Goal: Information Seeking & Learning: Check status

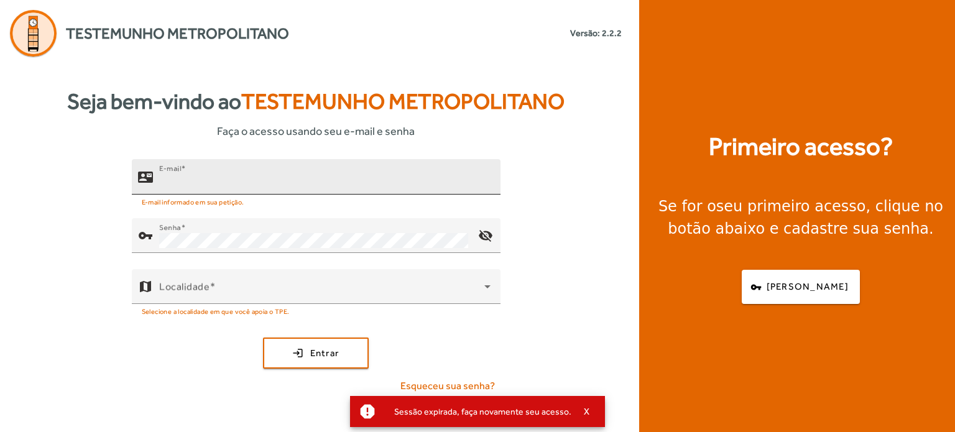
type input "**********"
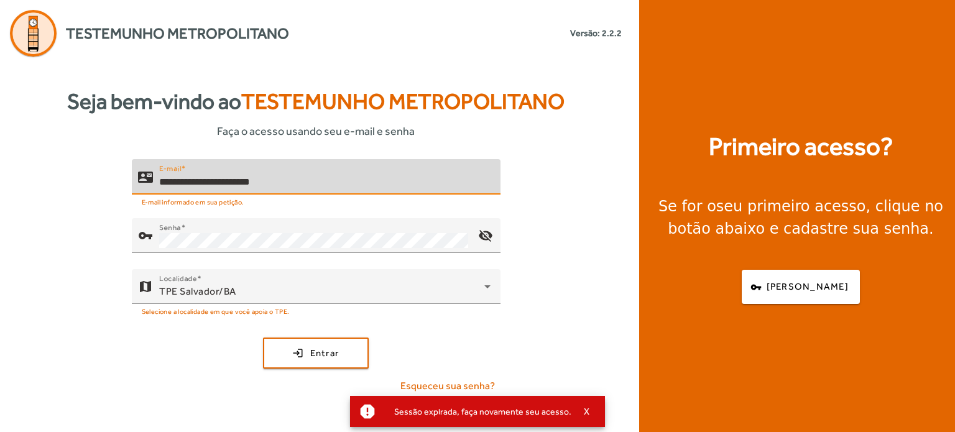
click at [324, 175] on input "**********" at bounding box center [324, 182] width 331 height 15
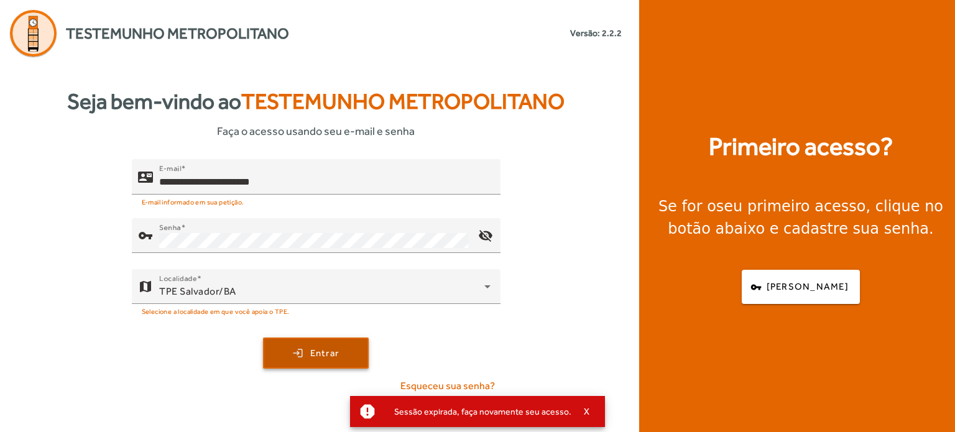
click at [316, 352] on span "Entrar" at bounding box center [324, 353] width 29 height 14
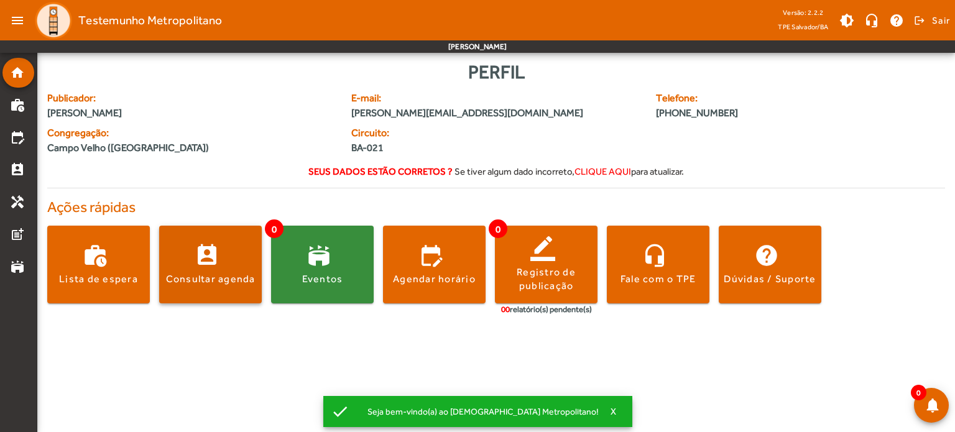
click at [206, 263] on span at bounding box center [210, 265] width 103 height 30
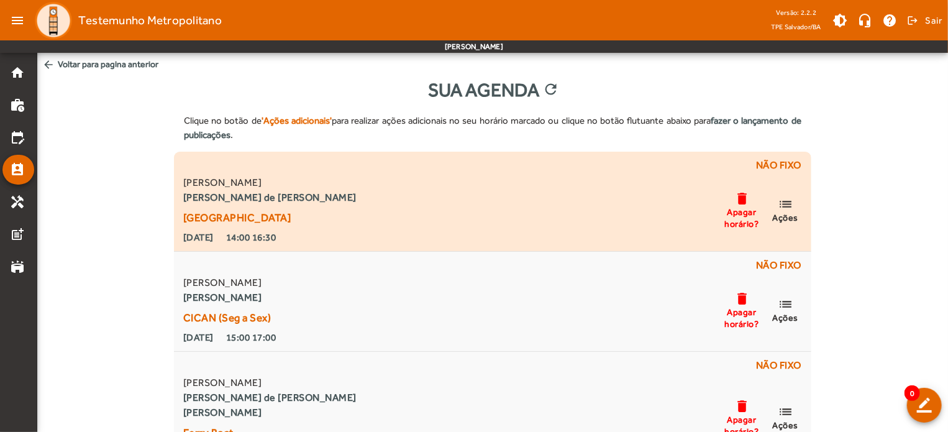
click at [808, 211] on span "Não fixo [PERSON_NAME] Conti [PERSON_NAME] de [PERSON_NAME] [GEOGRAPHIC_DATA] […" at bounding box center [497, 201] width 628 height 87
click at [781, 211] on mat-icon "list" at bounding box center [785, 204] width 15 height 16
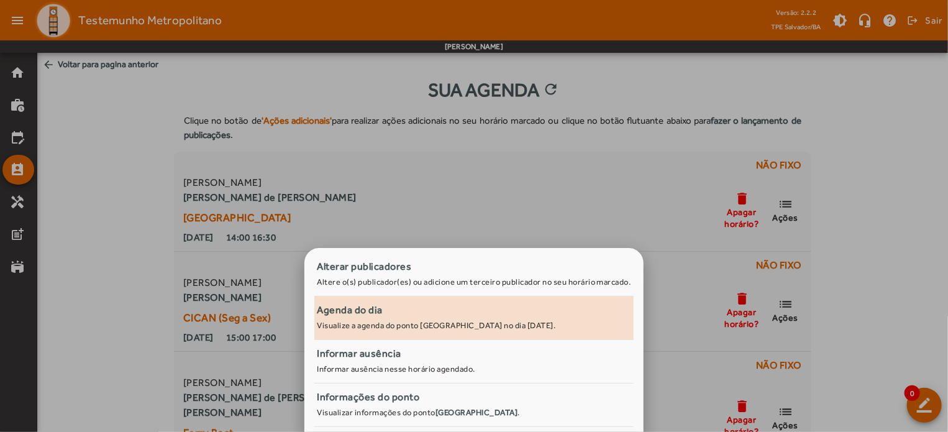
click at [429, 309] on div "Agenda do dia" at bounding box center [474, 310] width 314 height 15
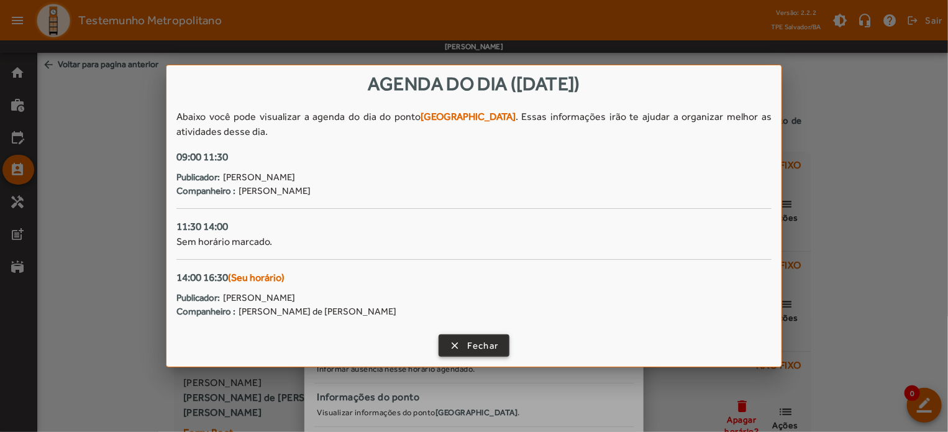
click at [477, 340] on span "Fechar" at bounding box center [483, 346] width 32 height 14
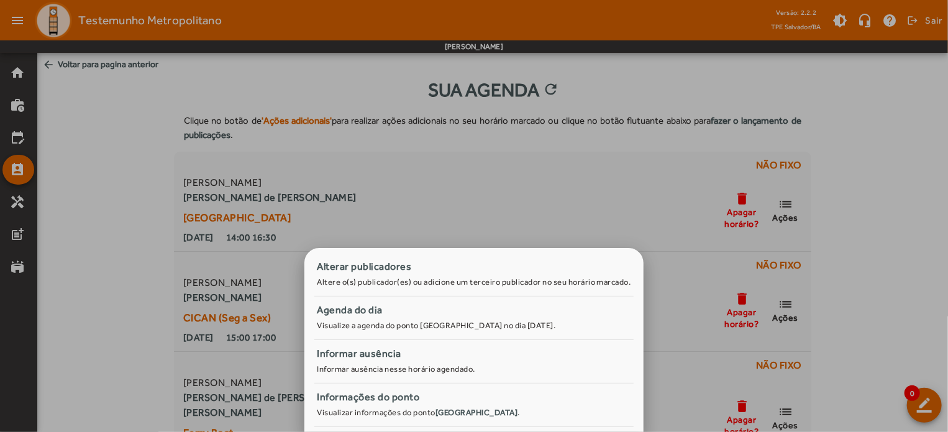
click at [788, 207] on div at bounding box center [474, 216] width 948 height 432
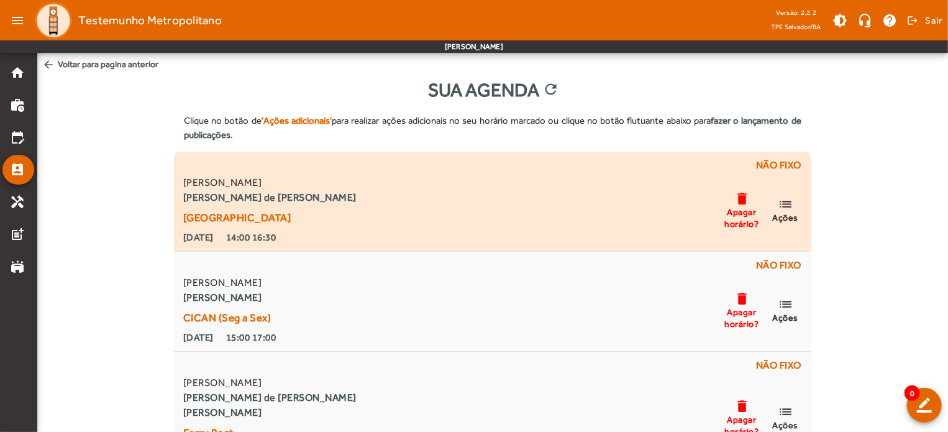
click at [784, 208] on mat-icon "list" at bounding box center [785, 204] width 15 height 16
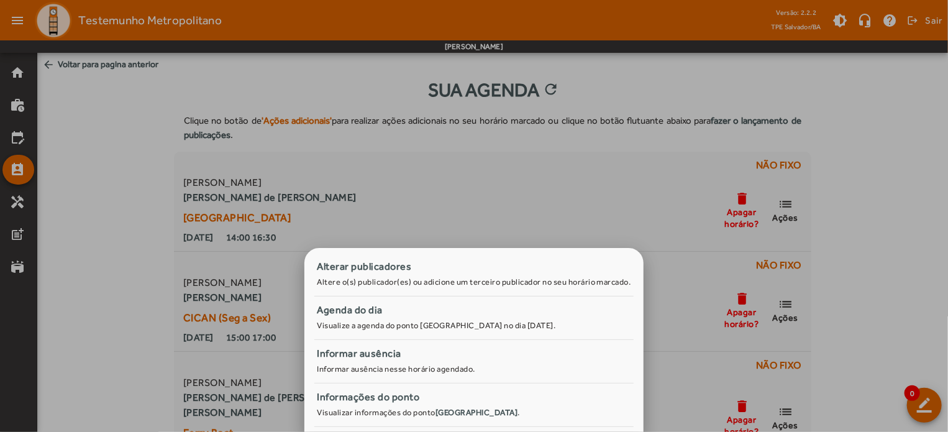
click at [887, 247] on div at bounding box center [474, 216] width 948 height 432
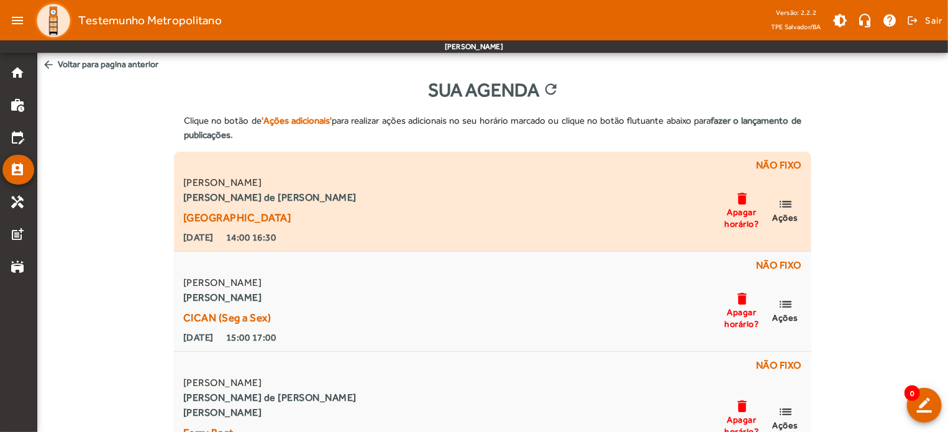
click at [778, 214] on span "Ações" at bounding box center [786, 217] width 26 height 11
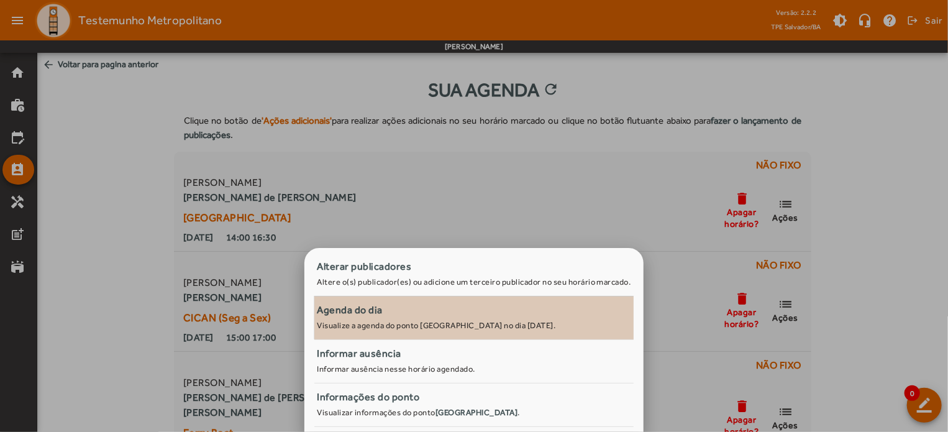
click at [388, 335] on link "Agenda do dia Visualize a agenda do ponto [GEOGRAPHIC_DATA] no dia [DATE]." at bounding box center [473, 318] width 319 height 44
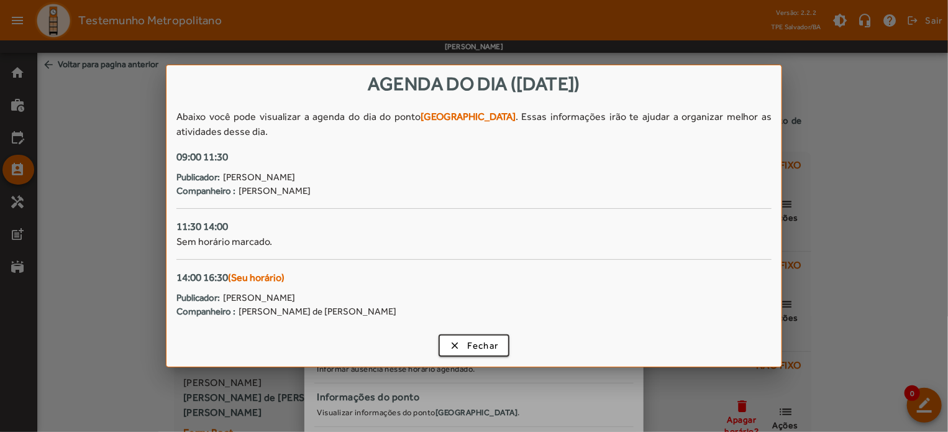
click at [489, 326] on div "Agenda do dia ([DATE]) Abaixo você pode visualizar a agenda do dia do ponto [GE…" at bounding box center [474, 215] width 615 height 301
click at [477, 337] on span "button" at bounding box center [474, 346] width 69 height 30
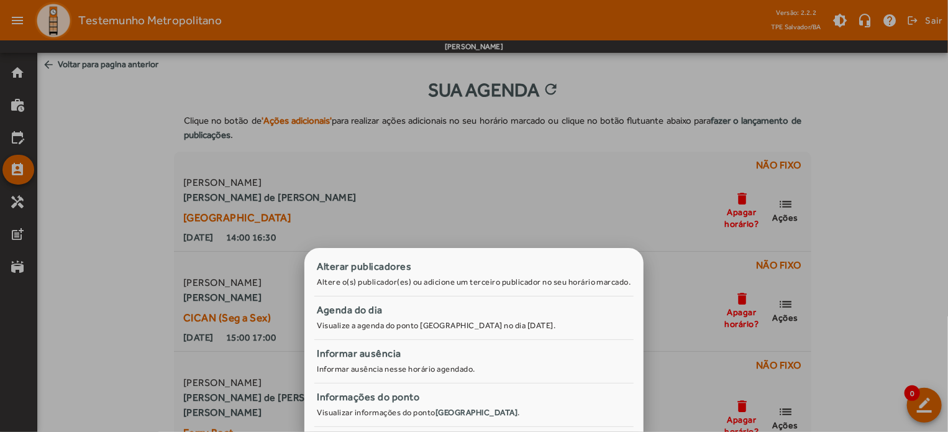
click at [871, 242] on div at bounding box center [474, 216] width 948 height 432
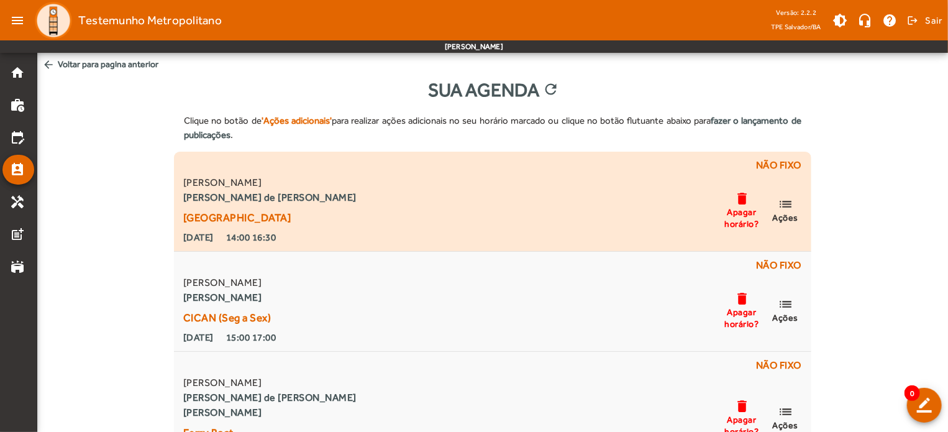
click at [791, 214] on span "Ações" at bounding box center [786, 217] width 26 height 11
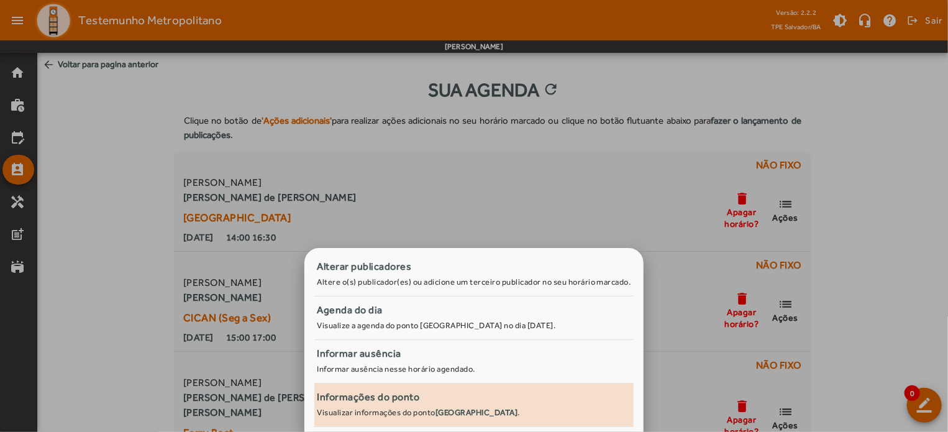
click at [385, 402] on div "Informações do ponto" at bounding box center [474, 397] width 314 height 15
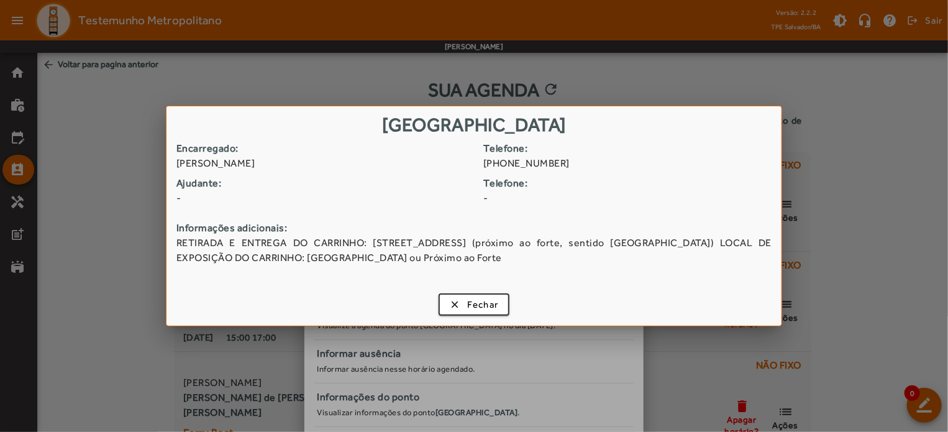
click at [572, 193] on span "-" at bounding box center [633, 198] width 298 height 15
click at [758, 221] on strong "Informações adicionais:" at bounding box center [474, 228] width 595 height 15
drag, startPoint x: 520, startPoint y: 276, endPoint x: 166, endPoint y: 118, distance: 387.3
click at [167, 118] on div "Ponta de Humaitá Encarregado: [PERSON_NAME] Telefone: [PHONE_NUMBER] [GEOGRAPHI…" at bounding box center [474, 215] width 615 height 219
copy div "Ponta de Humaitá Encarregado: [PERSON_NAME] Telefone: [PHONE_NUMBER] Ajudante: …"
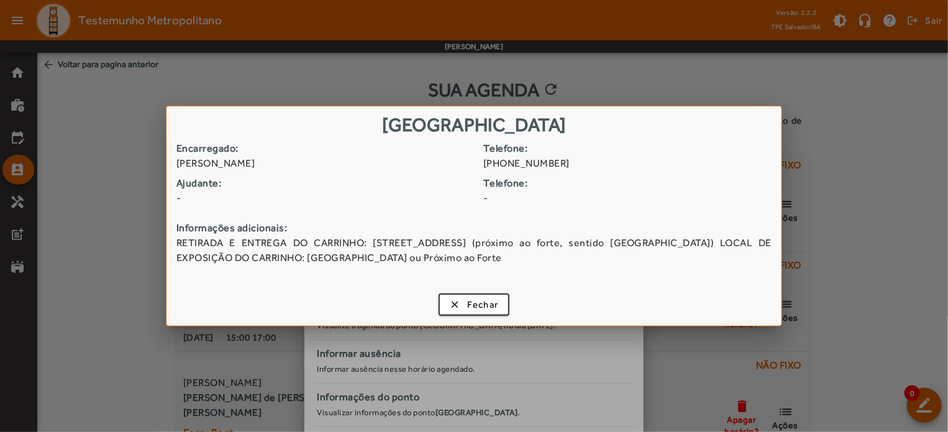
click at [940, 236] on div at bounding box center [474, 216] width 948 height 432
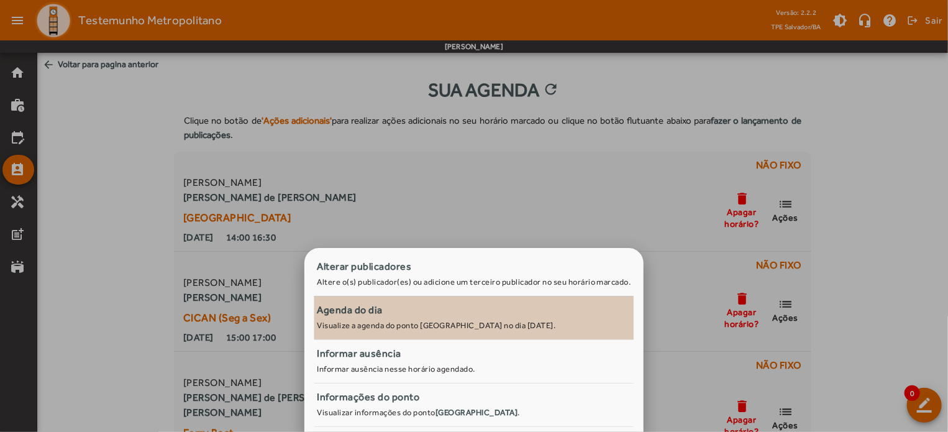
click at [439, 330] on span "Agenda do dia Visualize a agenda do ponto [GEOGRAPHIC_DATA] no dia [DATE]." at bounding box center [474, 317] width 314 height 28
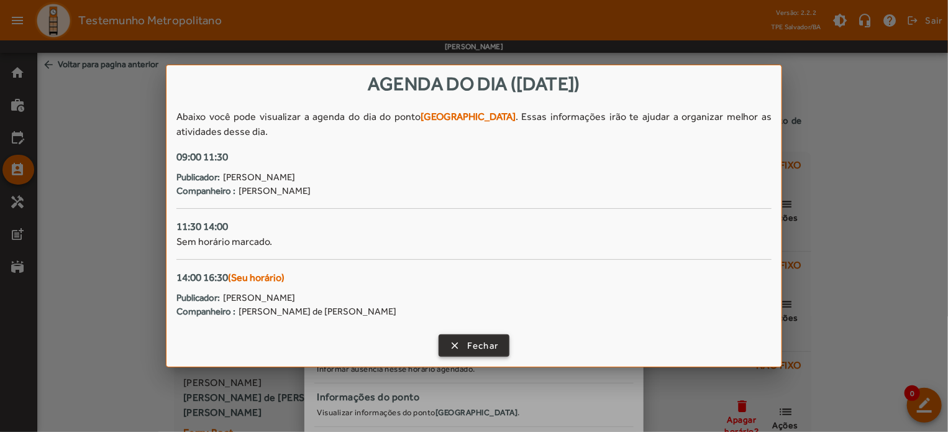
click at [464, 341] on span "button" at bounding box center [474, 346] width 69 height 30
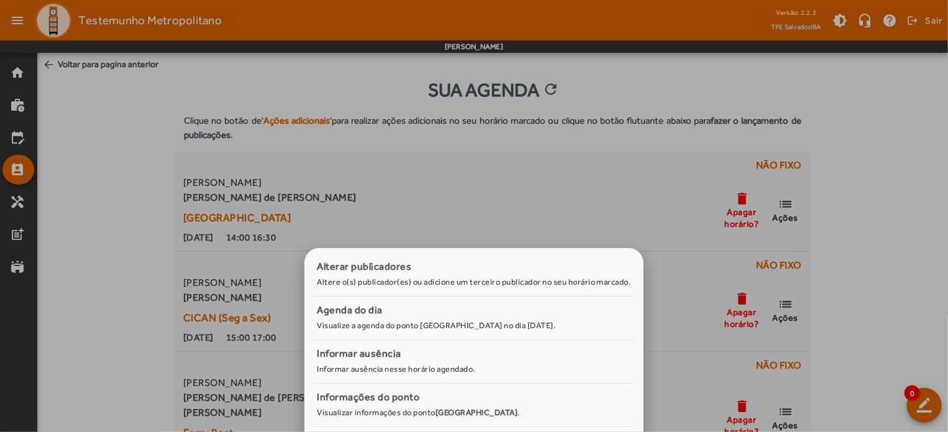
click at [870, 242] on div at bounding box center [474, 216] width 948 height 432
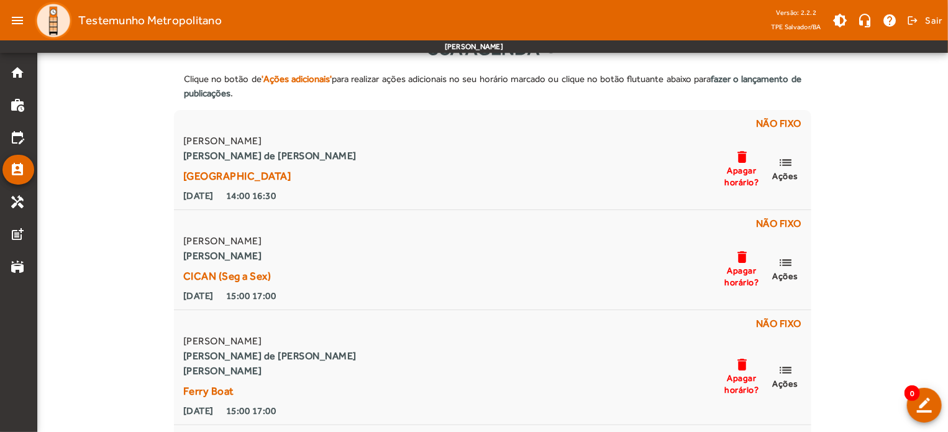
scroll to position [62, 0]
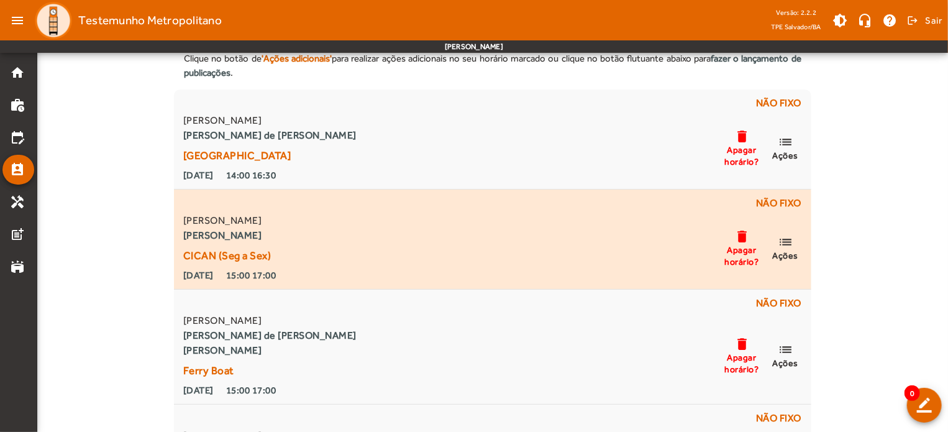
click at [796, 258] on span "Ações" at bounding box center [786, 255] width 26 height 11
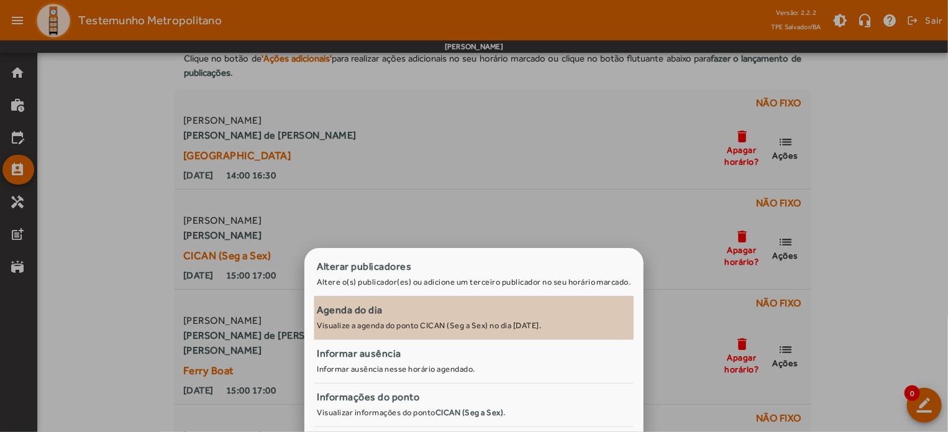
click at [477, 324] on small "Visualize a agenda do ponto CICAN (Seg a Sex) no dia [DATE]." at bounding box center [429, 325] width 224 height 9
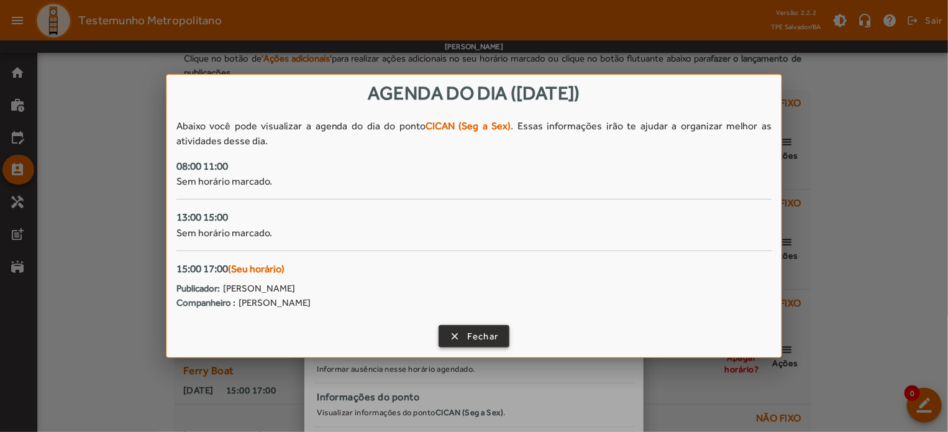
click at [481, 332] on span "Fechar" at bounding box center [483, 336] width 32 height 14
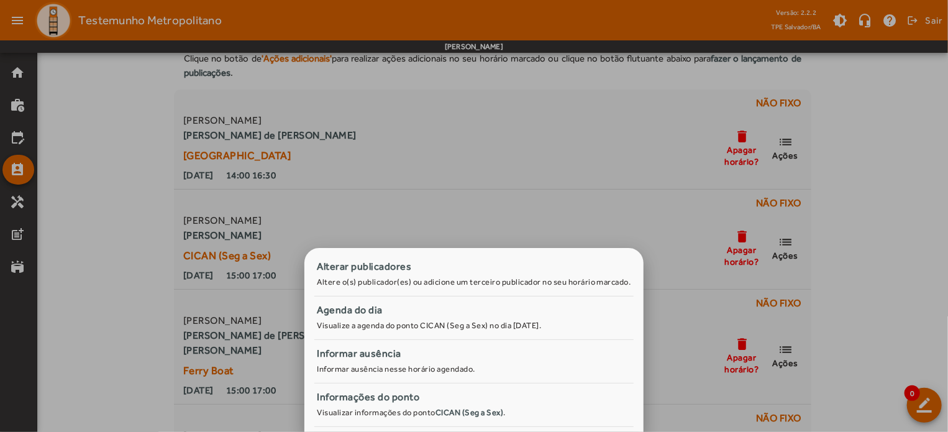
click at [937, 216] on div at bounding box center [474, 216] width 948 height 432
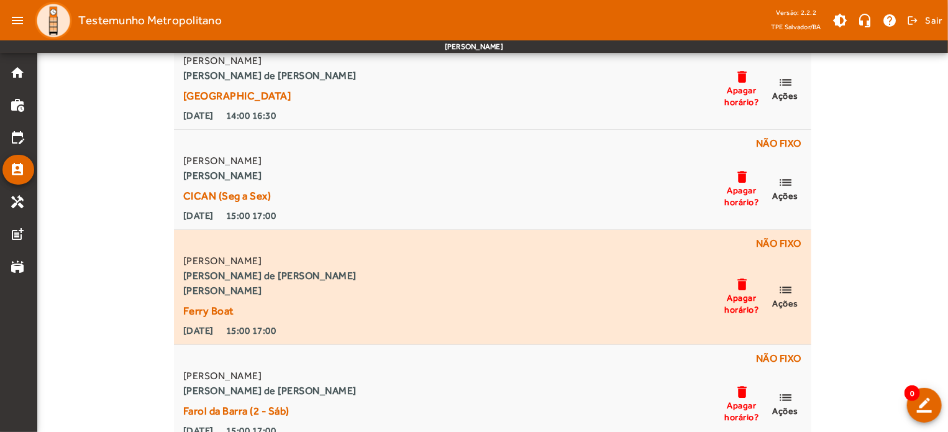
scroll to position [124, 0]
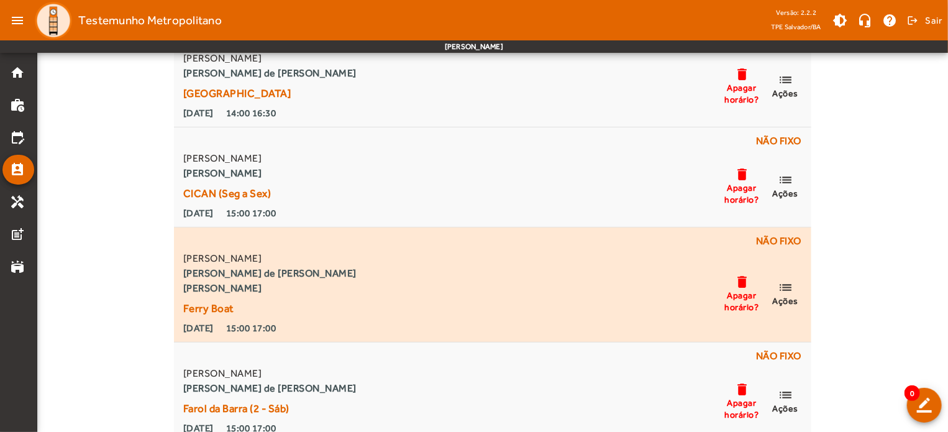
click at [805, 293] on span "Não fixo [PERSON_NAME] Conti [PERSON_NAME] de [PERSON_NAME] [PERSON_NAME] Ferry…" at bounding box center [497, 285] width 628 height 102
click at [794, 293] on span "list Ações" at bounding box center [785, 293] width 37 height 27
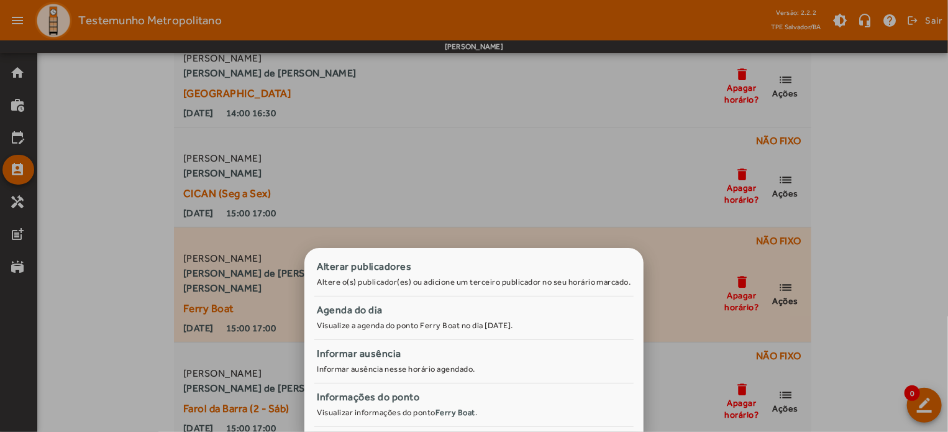
scroll to position [0, 0]
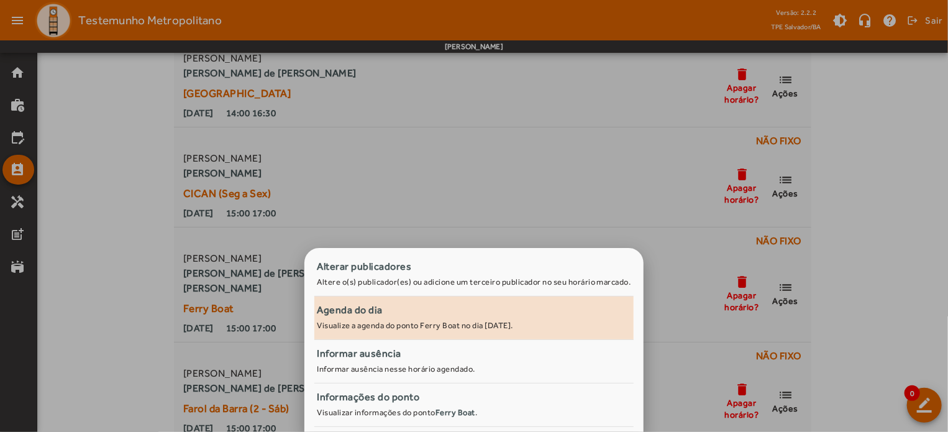
click at [513, 329] on small "Visualize a agenda do ponto Ferry Boat no dia [DATE]." at bounding box center [415, 325] width 196 height 9
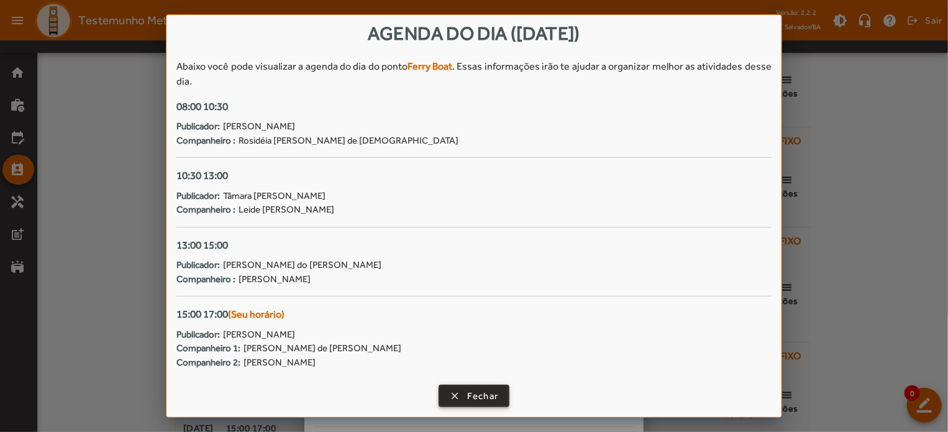
click at [490, 386] on span "button" at bounding box center [474, 396] width 69 height 30
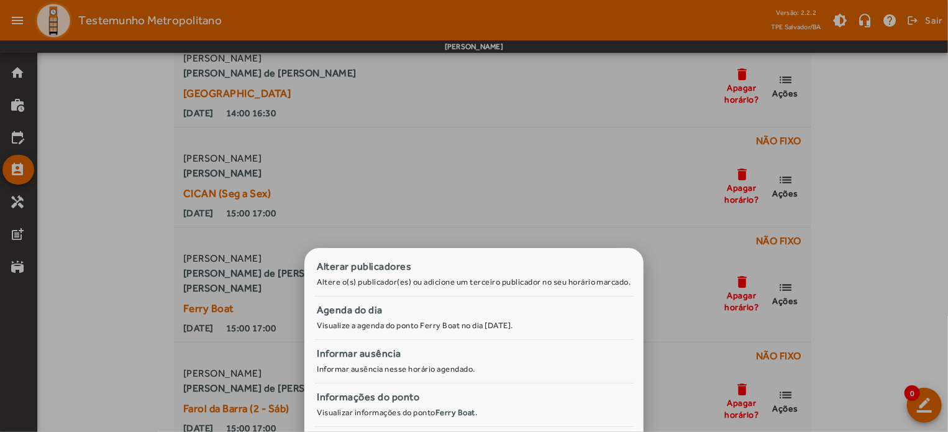
click at [915, 227] on div at bounding box center [474, 216] width 948 height 432
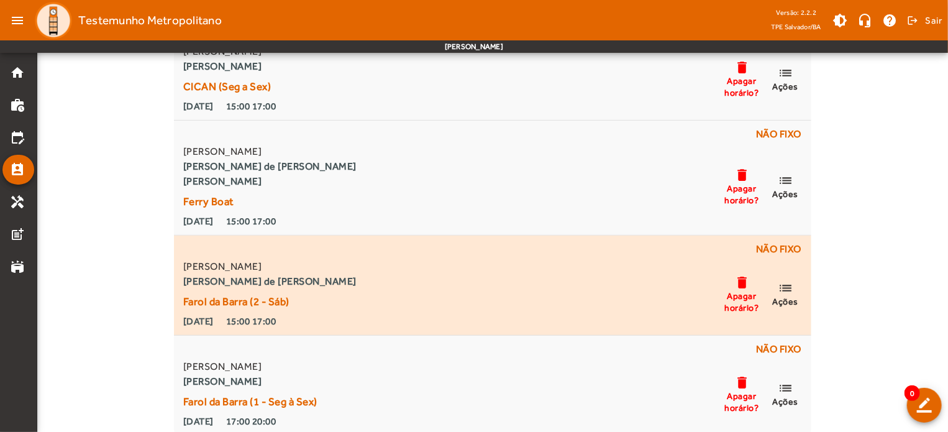
scroll to position [234, 0]
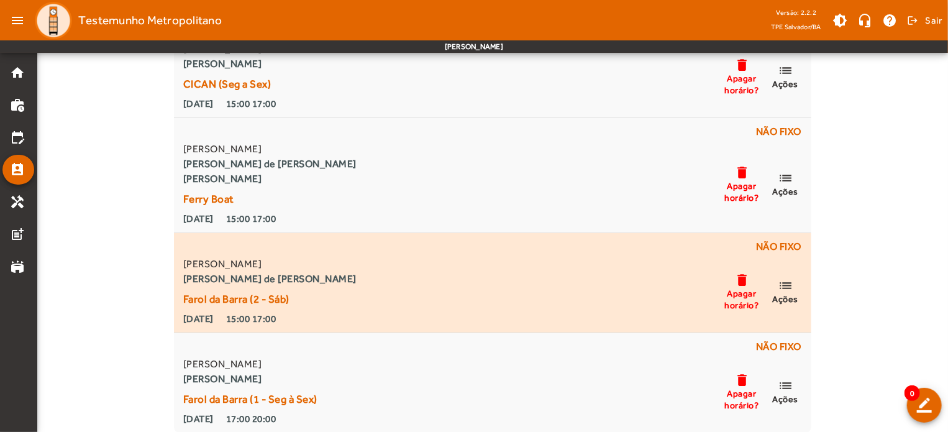
click at [793, 293] on span "Ações" at bounding box center [786, 298] width 26 height 11
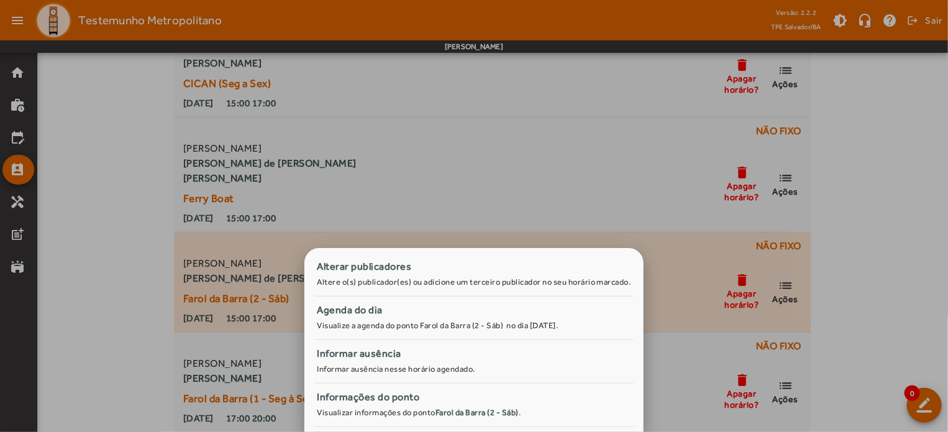
scroll to position [0, 0]
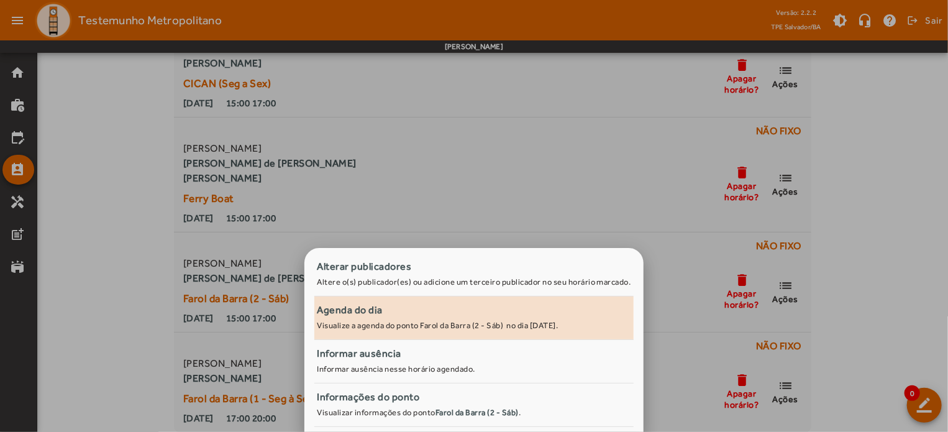
click at [514, 322] on small "Visualize a agenda do ponto Farol da Barra (2 - Sáb) no dia [DATE]." at bounding box center [437, 325] width 241 height 9
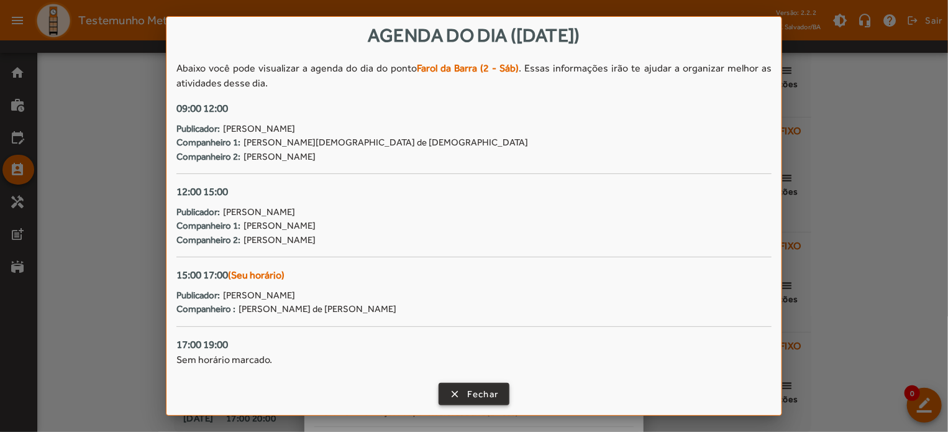
click at [479, 391] on span "Fechar" at bounding box center [483, 394] width 32 height 14
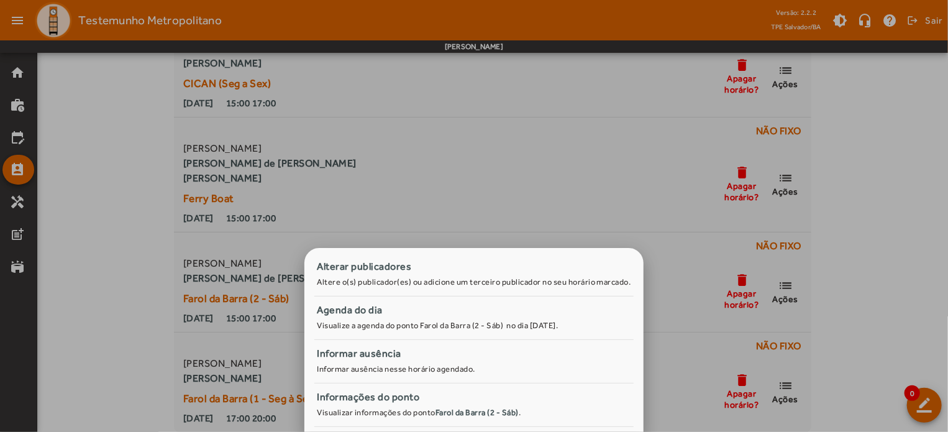
click at [823, 312] on div at bounding box center [474, 216] width 948 height 432
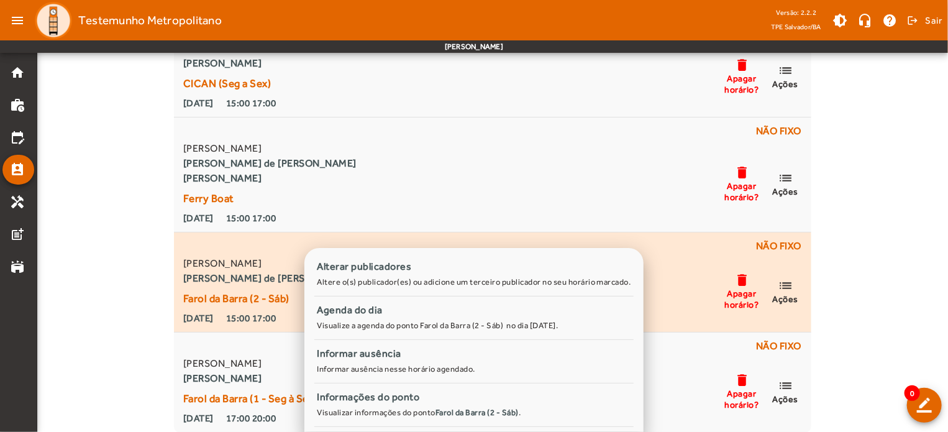
scroll to position [234, 0]
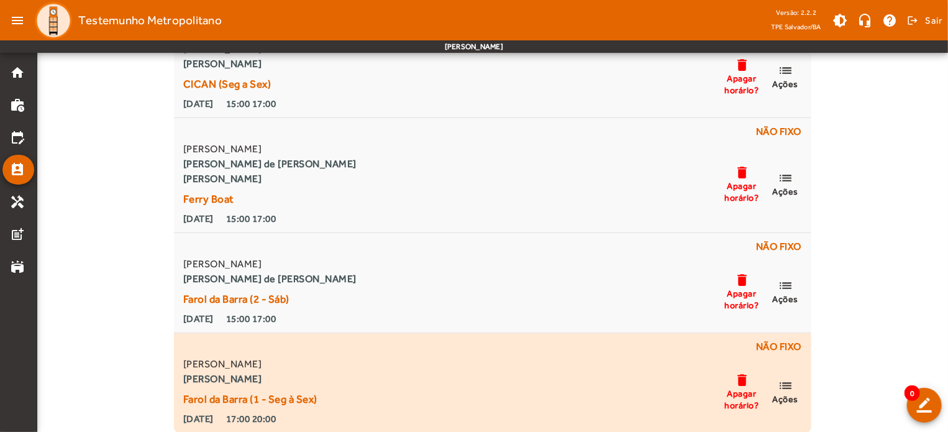
click at [784, 395] on span "Ações" at bounding box center [786, 398] width 26 height 11
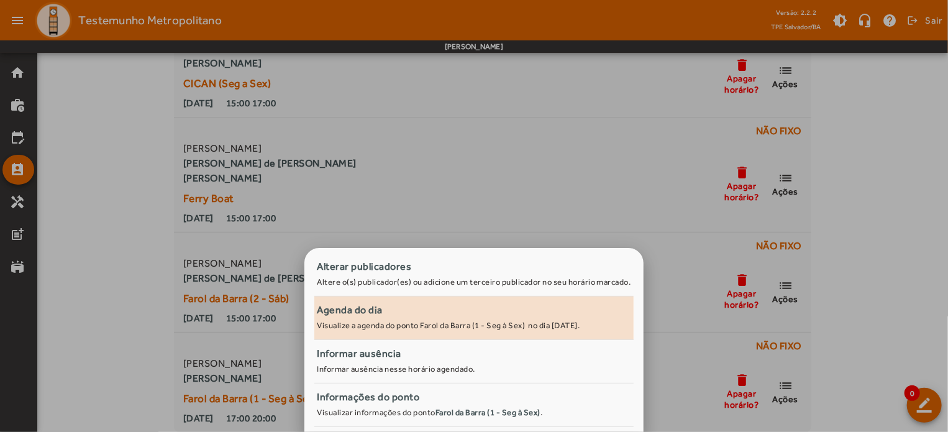
click at [414, 313] on div "Agenda do dia" at bounding box center [474, 310] width 314 height 15
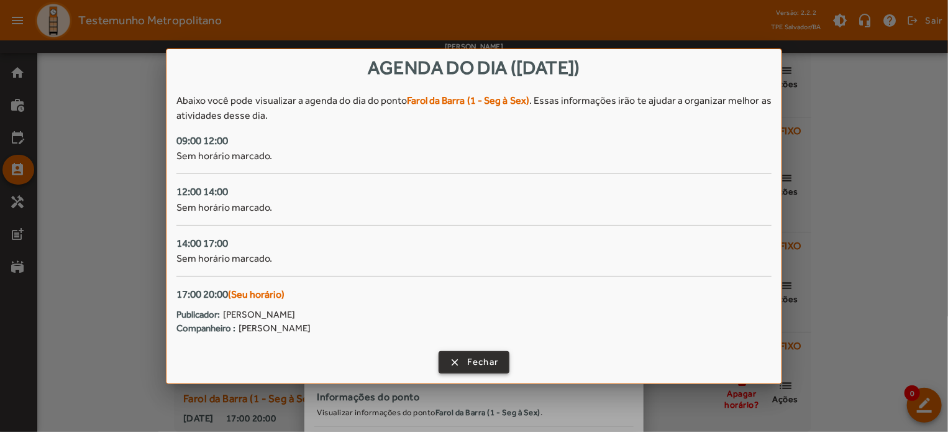
click at [457, 364] on span "button" at bounding box center [474, 362] width 69 height 30
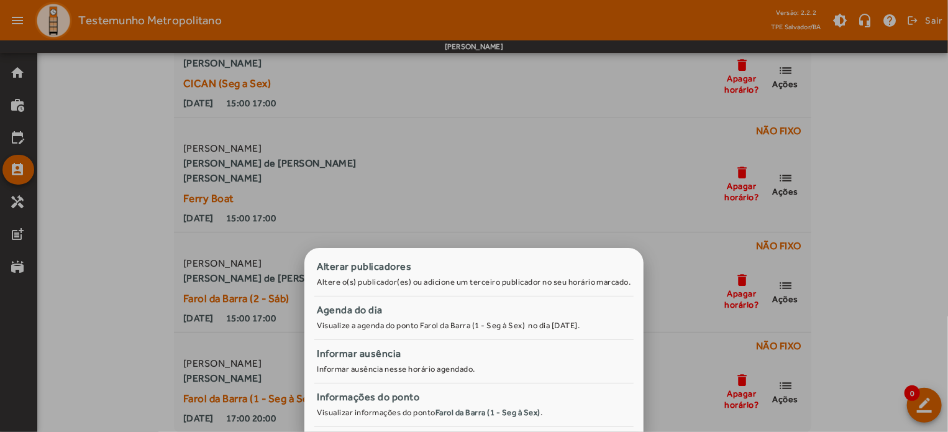
click at [79, 164] on div at bounding box center [474, 216] width 948 height 432
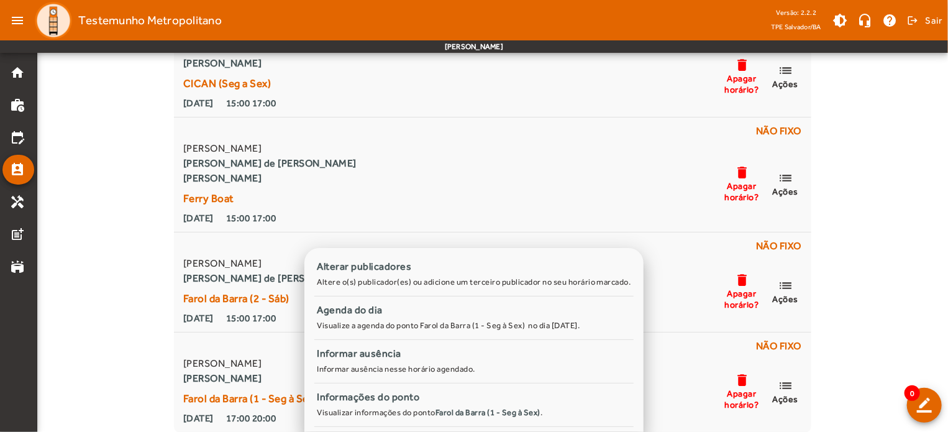
scroll to position [234, 0]
